Goal: Navigation & Orientation: Find specific page/section

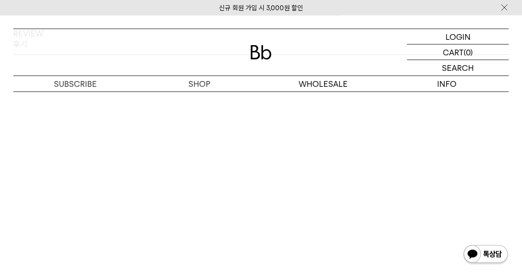
scroll to position [1207, 0]
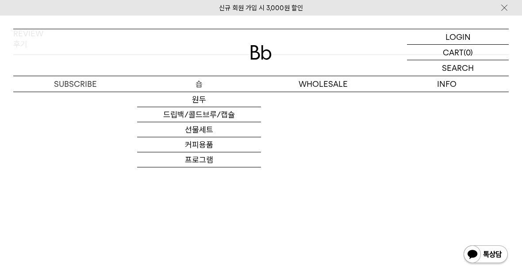
click at [231, 86] on p "숍" at bounding box center [199, 83] width 124 height 15
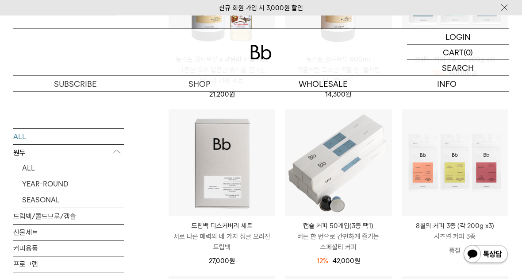
scroll to position [234, 0]
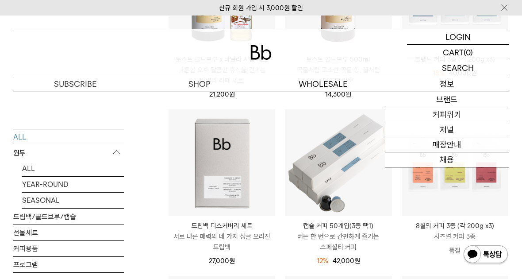
click at [458, 150] on link "매장안내" at bounding box center [447, 144] width 124 height 15
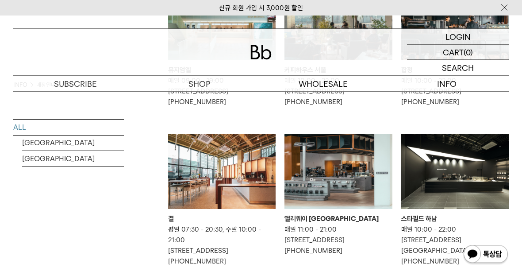
scroll to position [188, 0]
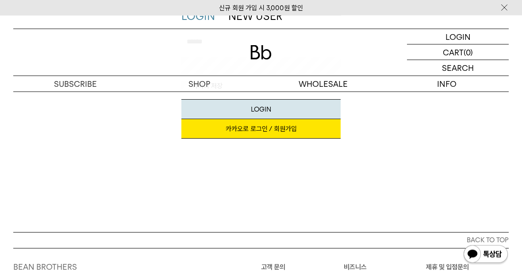
scroll to position [127, 0]
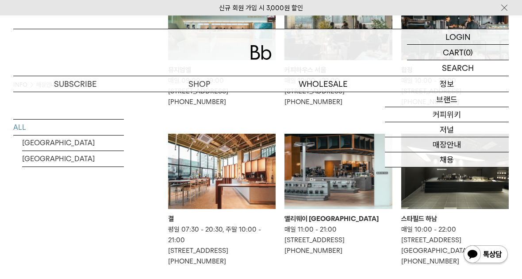
click at [478, 122] on link "커피위키" at bounding box center [447, 114] width 124 height 15
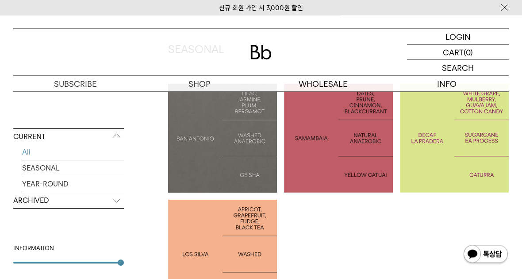
scroll to position [193, 0]
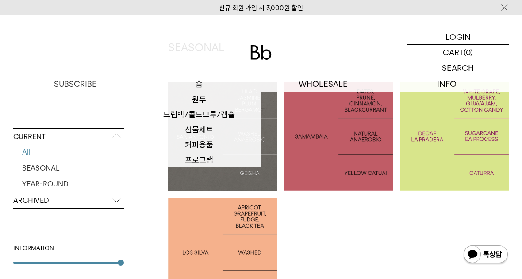
click at [239, 98] on link "원두" at bounding box center [199, 99] width 124 height 15
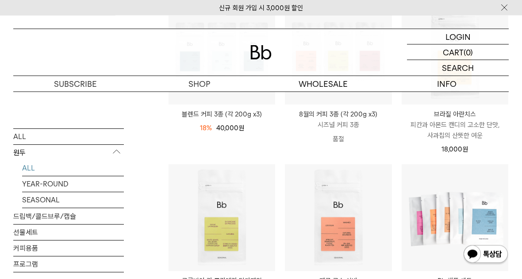
scroll to position [180, 0]
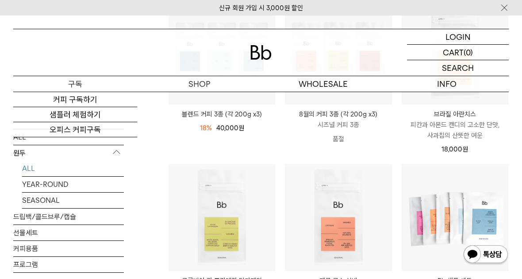
click at [101, 103] on link "커피 구독하기" at bounding box center [75, 99] width 124 height 15
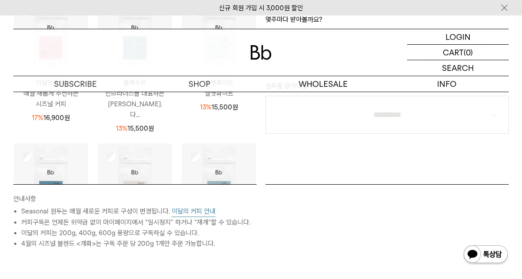
scroll to position [332, 0]
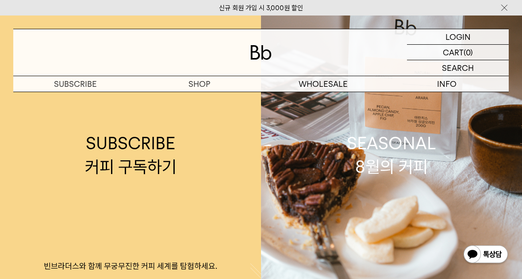
scroll to position [1207, 0]
